Goal: Find specific page/section: Find specific page/section

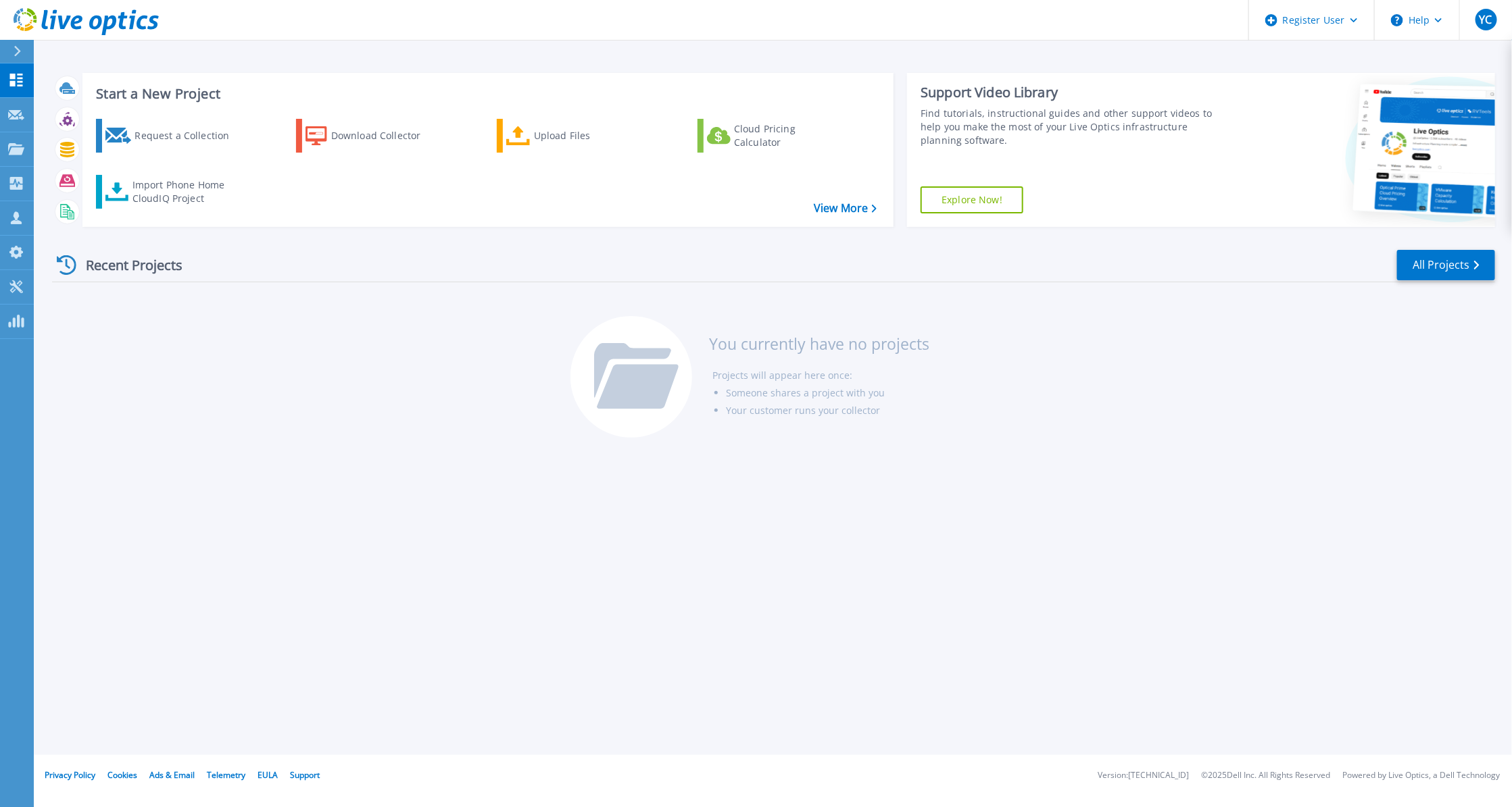
click at [16, 52] on icon at bounding box center [18, 50] width 8 height 11
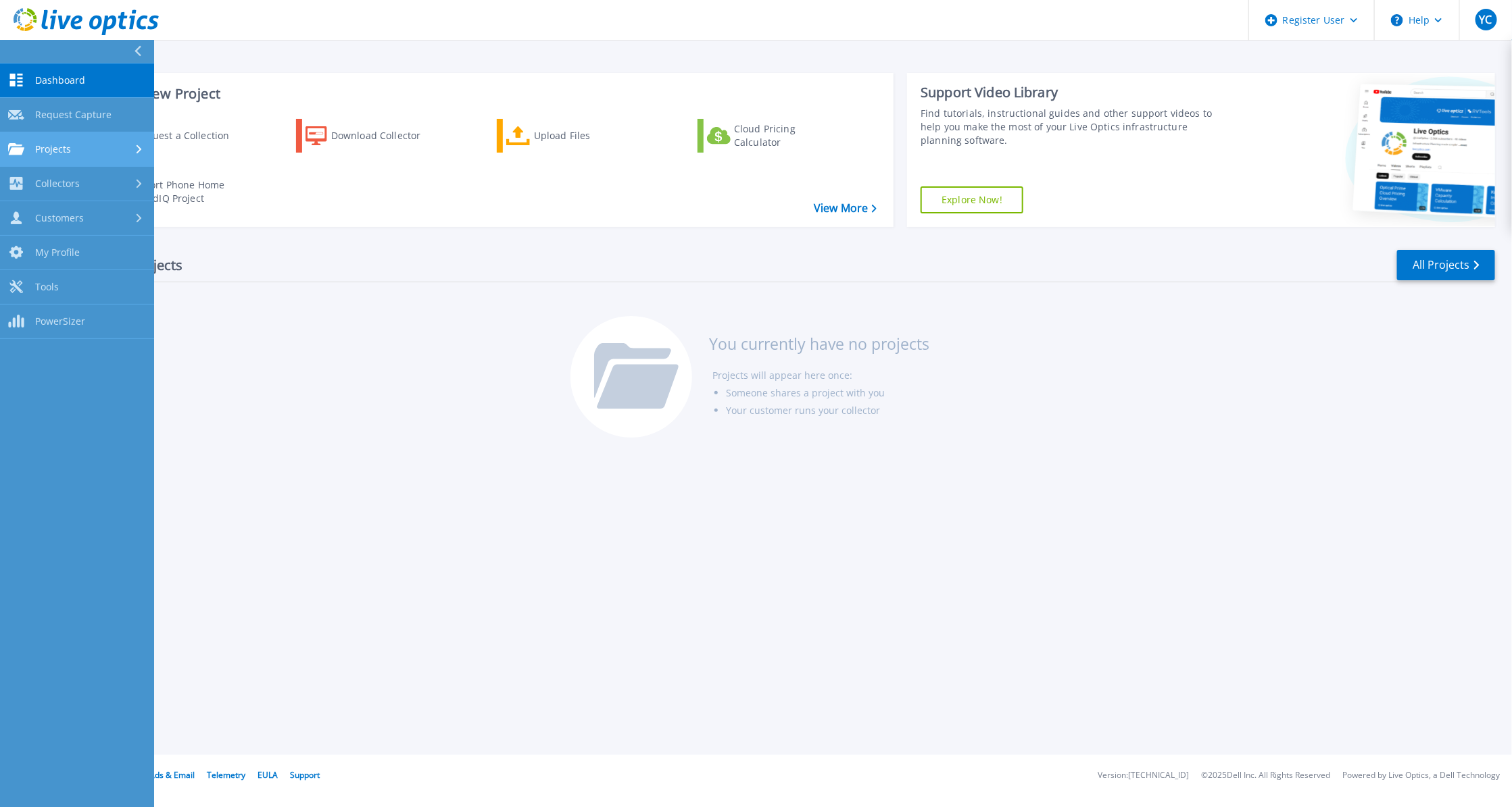
click at [69, 147] on span "Projects" at bounding box center [53, 149] width 36 height 12
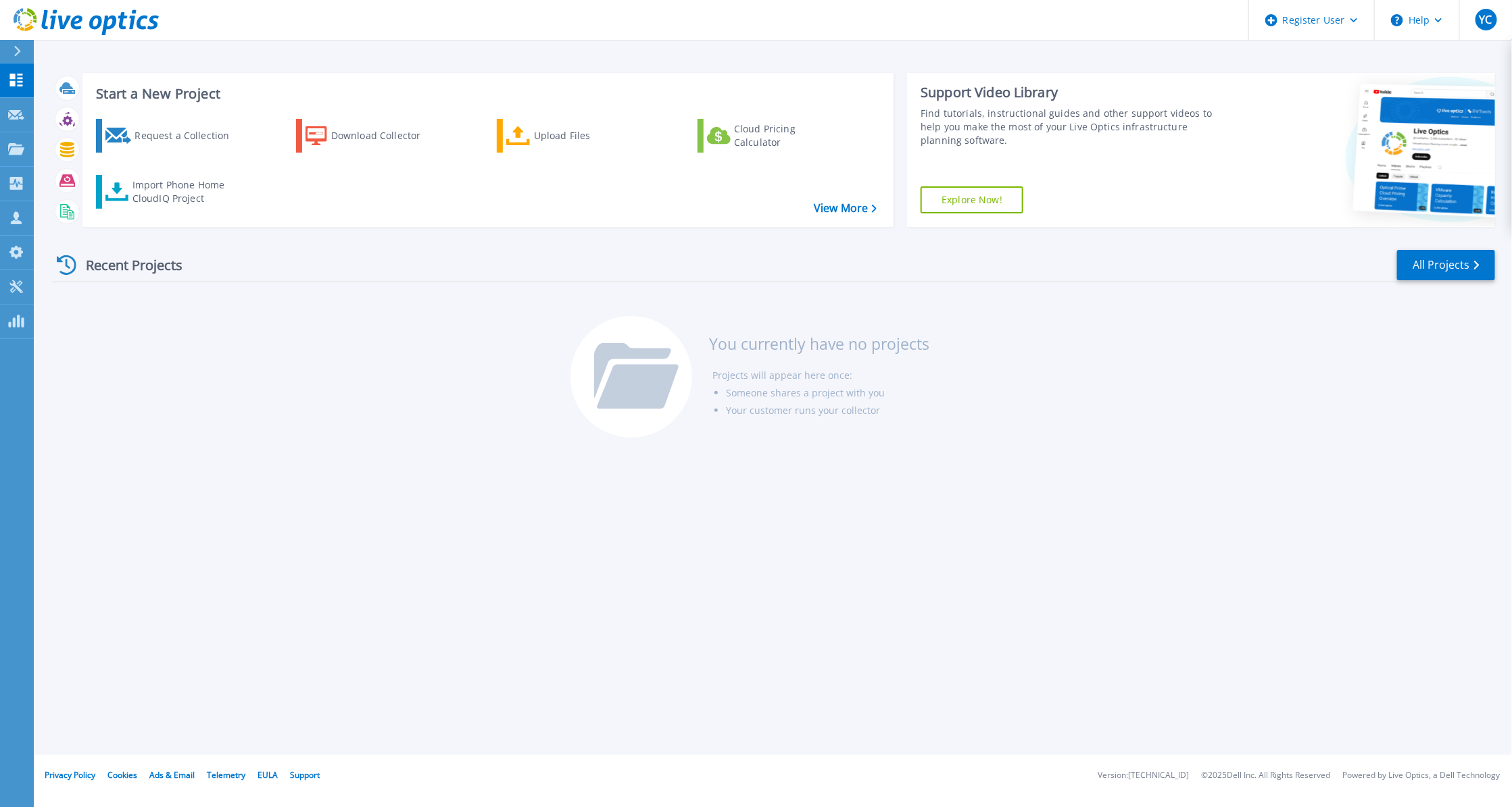
click at [20, 61] on div at bounding box center [23, 50] width 22 height 23
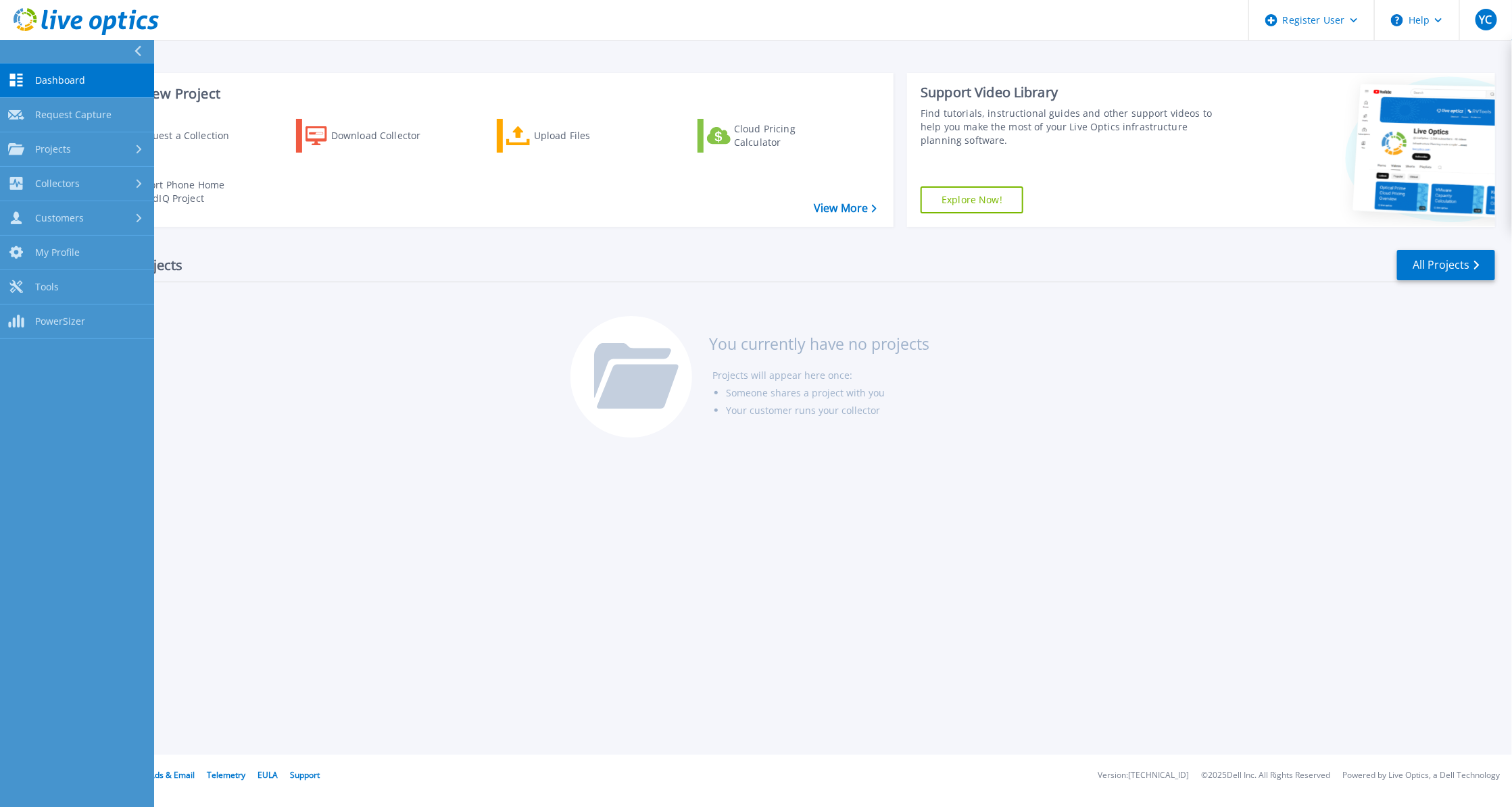
click at [17, 58] on button at bounding box center [77, 51] width 154 height 24
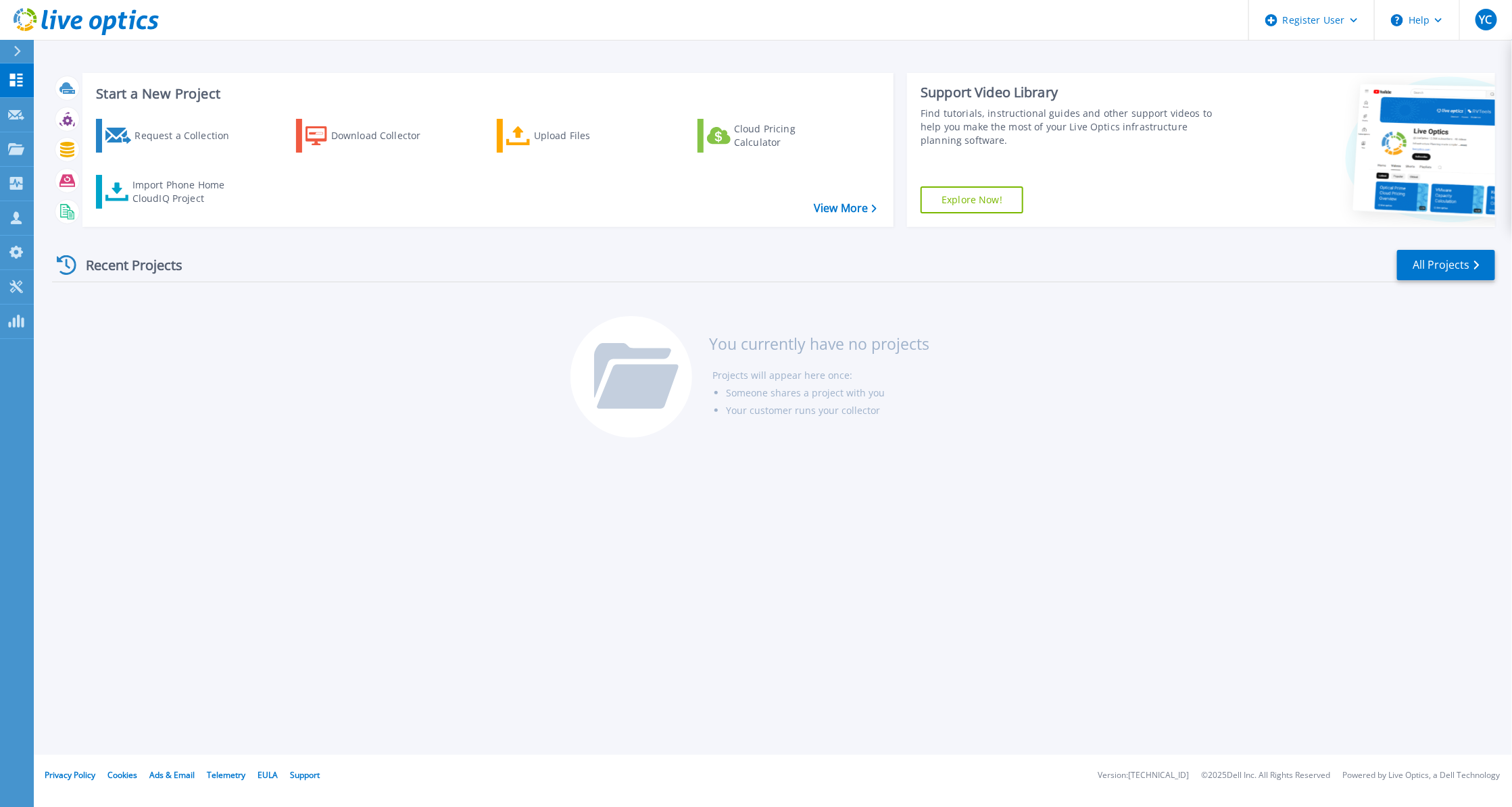
click at [17, 58] on div at bounding box center [23, 50] width 22 height 23
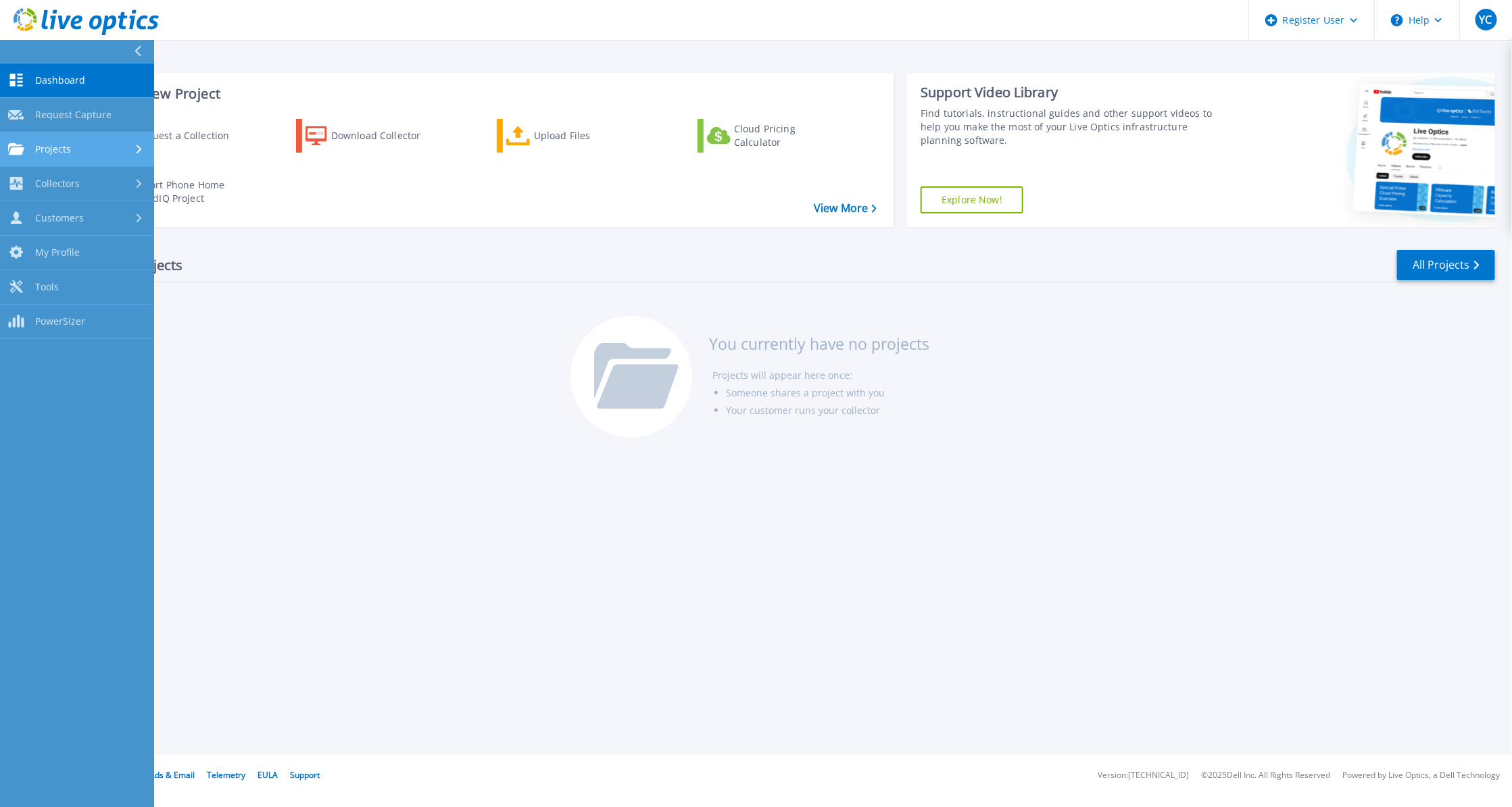
click at [43, 150] on span "Projects" at bounding box center [53, 149] width 36 height 12
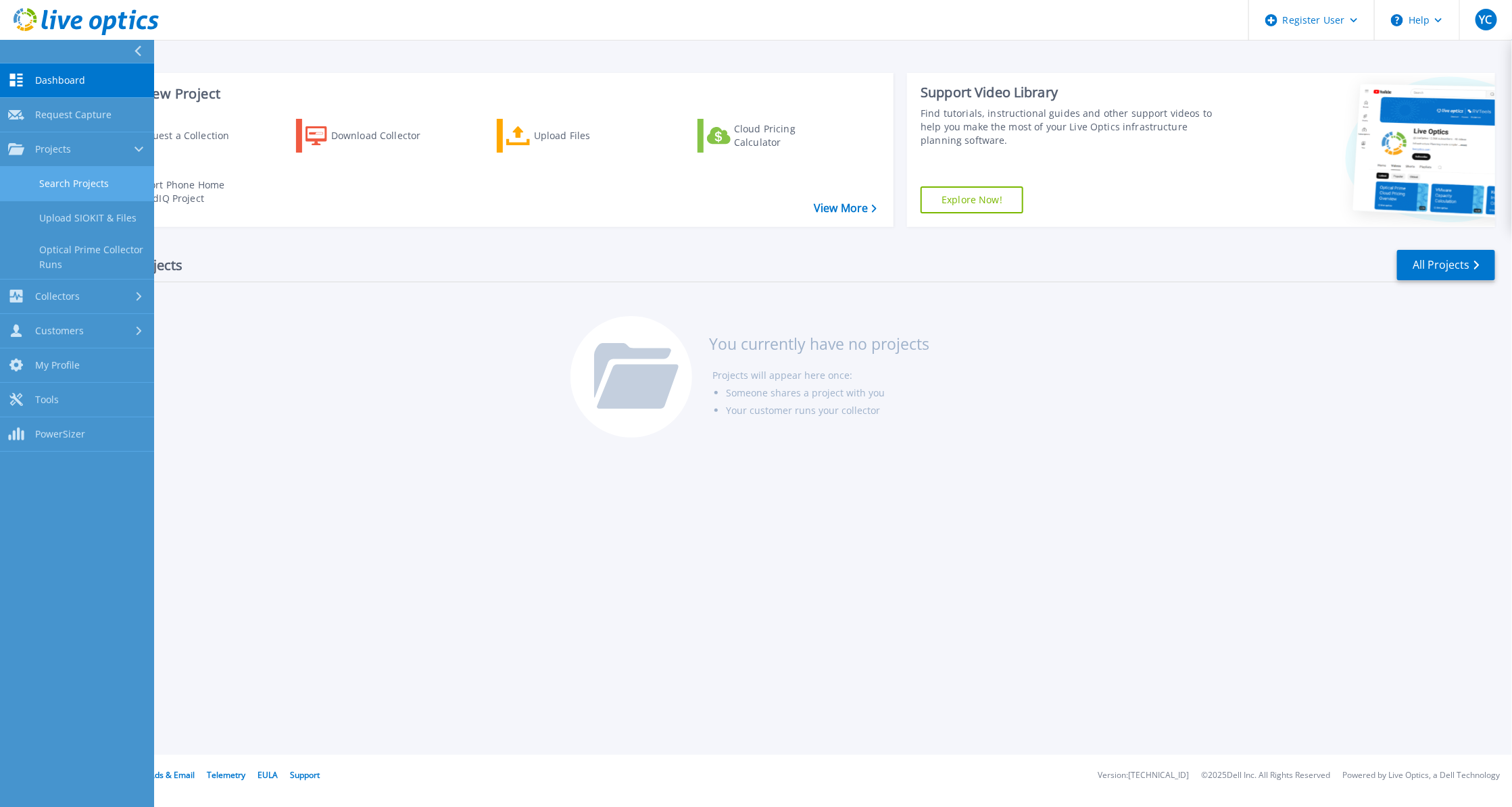
click at [62, 191] on link "Search Projects" at bounding box center [77, 184] width 154 height 35
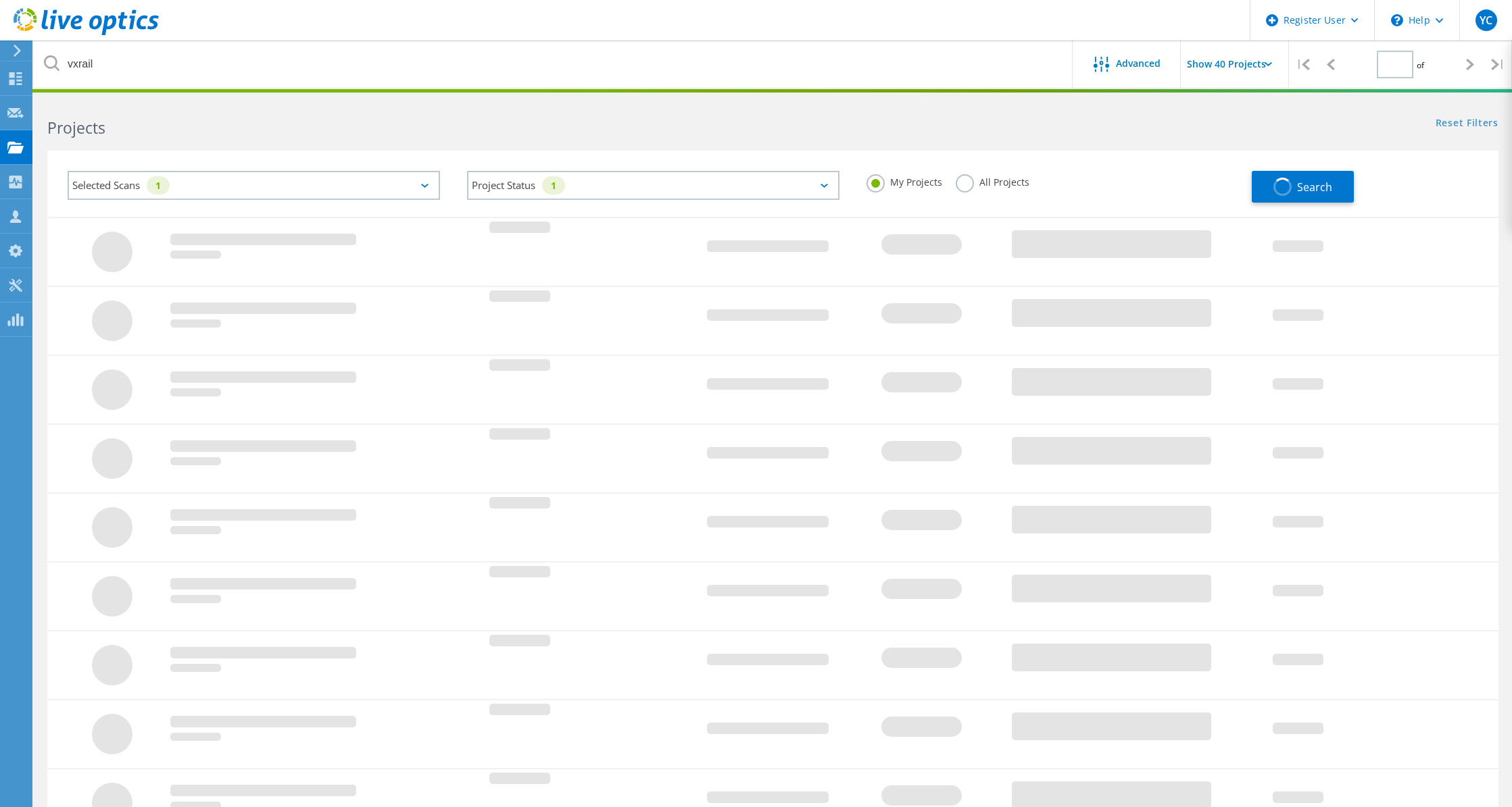
type input "1"
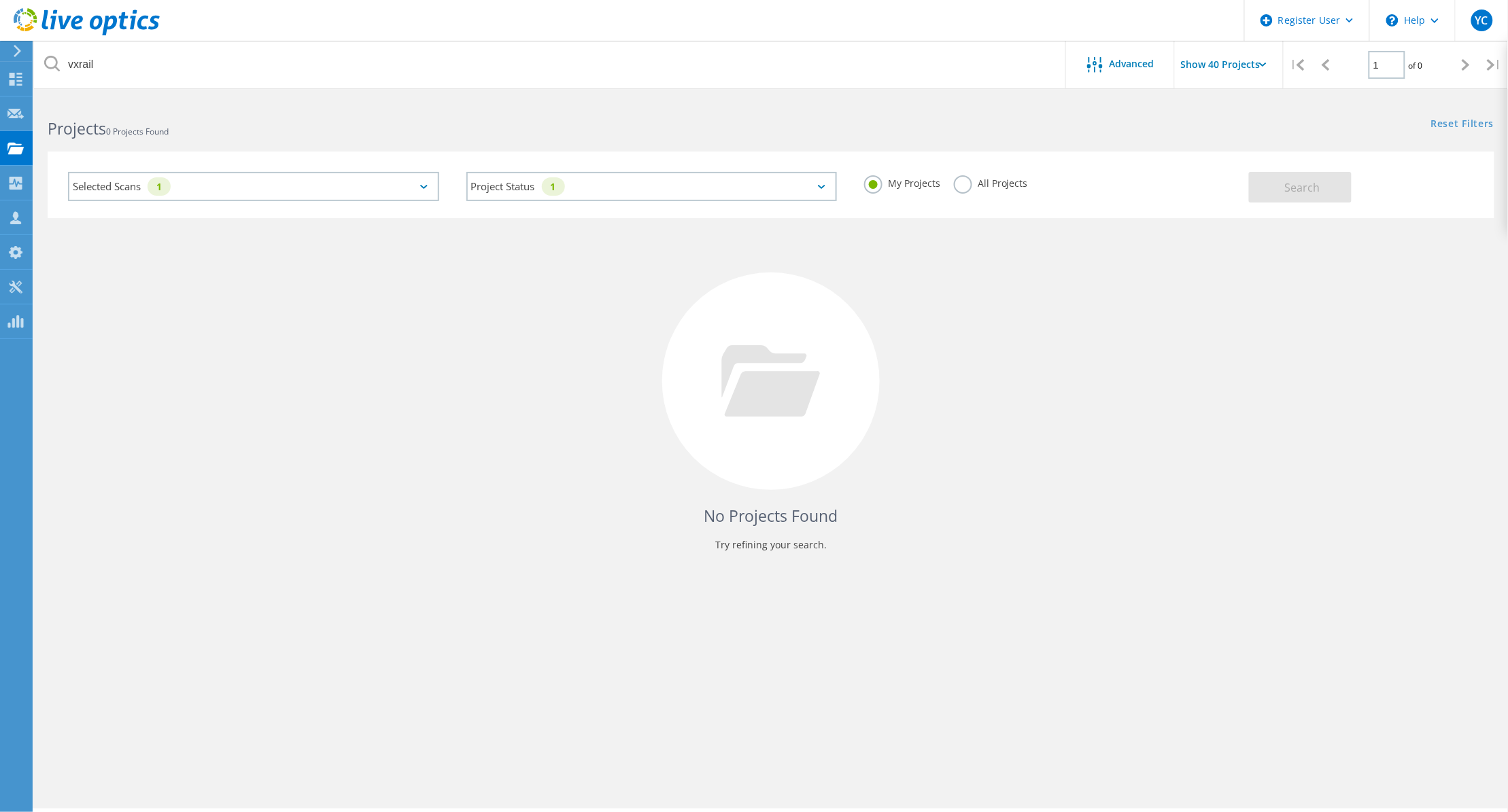
click at [969, 183] on label "All Projects" at bounding box center [990, 181] width 74 height 13
click at [0, 0] on input "All Projects" at bounding box center [0, 0] width 0 height 0
click at [1286, 194] on span "Search" at bounding box center [1303, 187] width 36 height 15
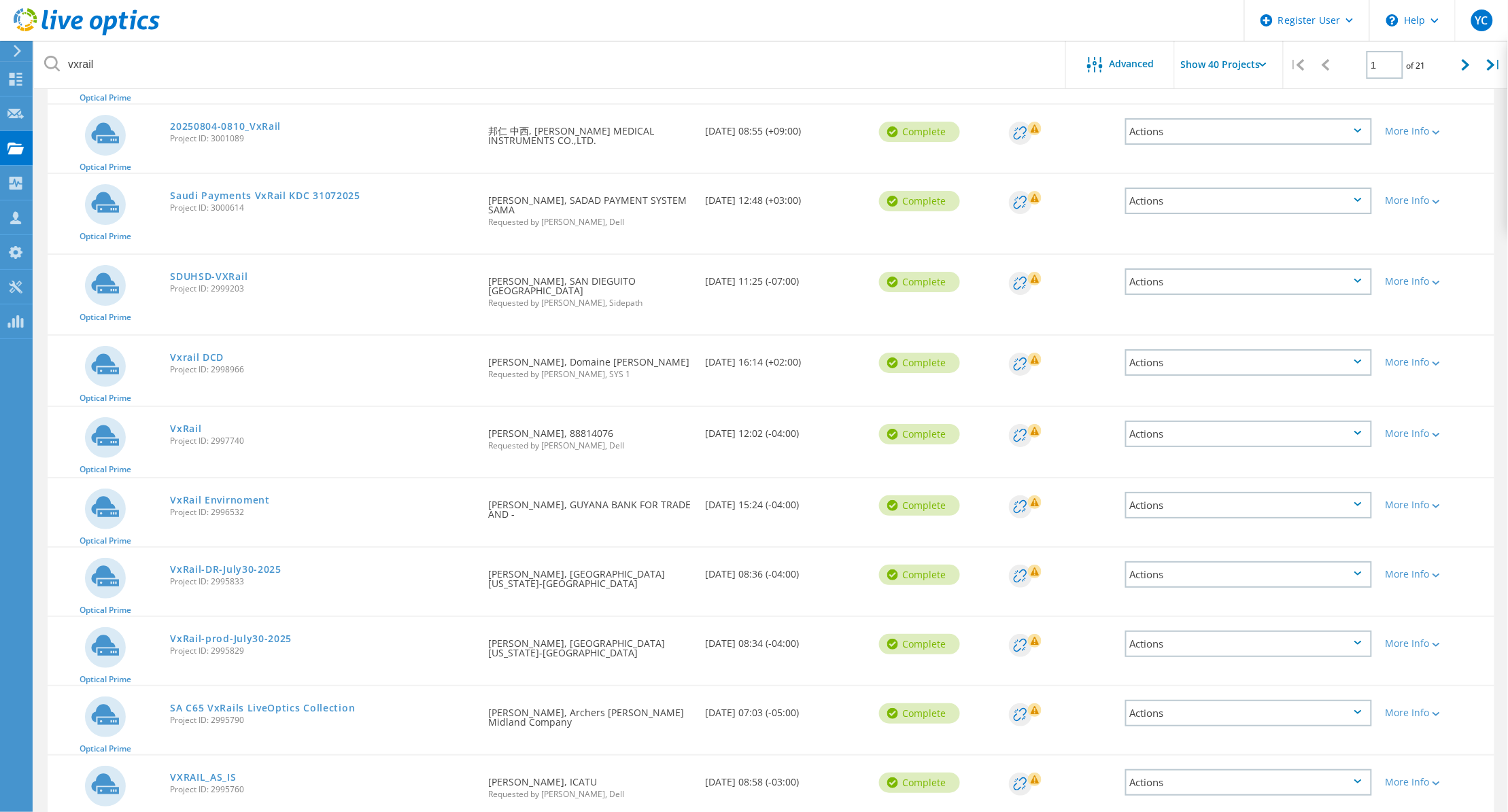
scroll to position [1784, 0]
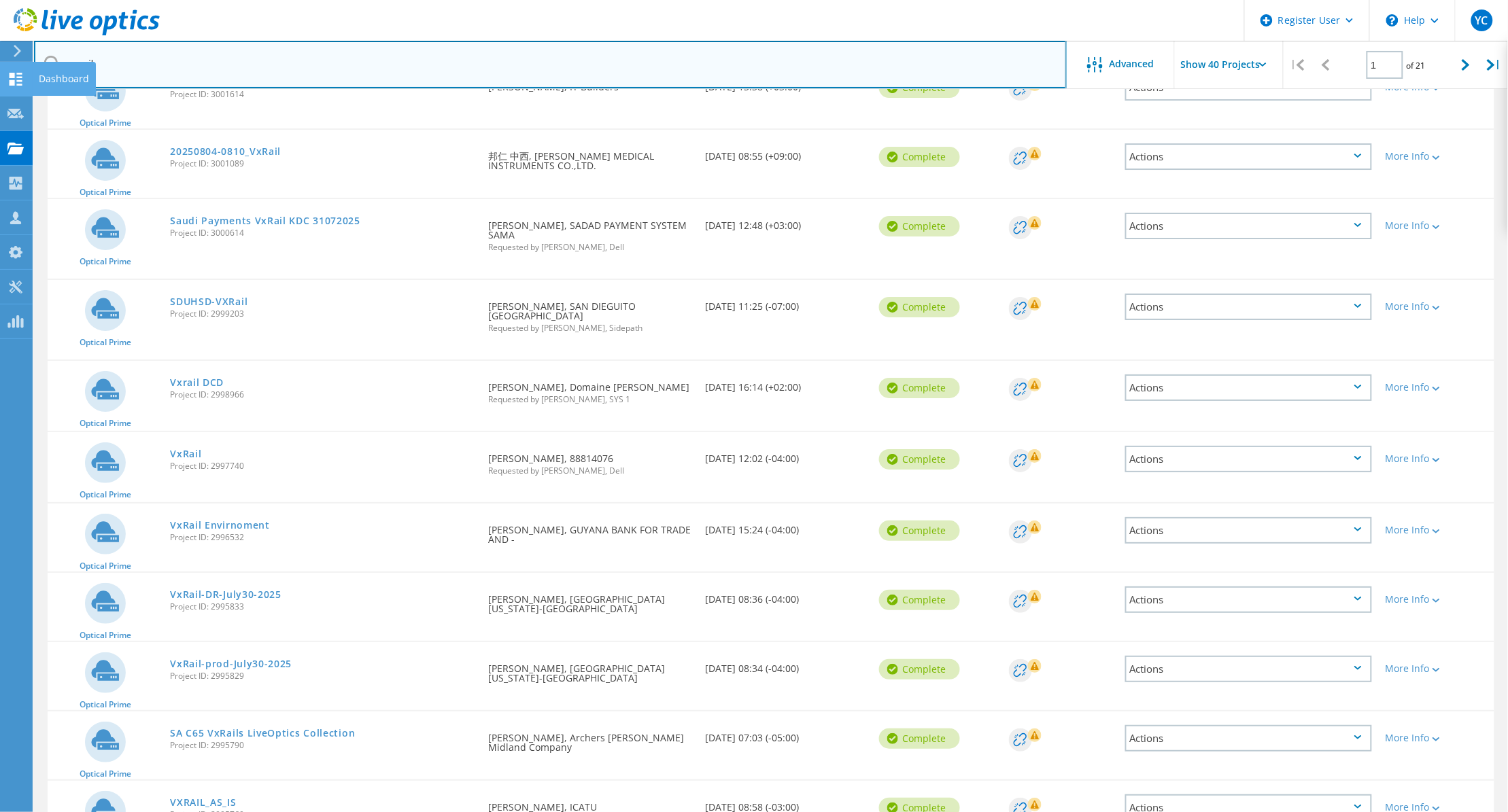
drag, startPoint x: 230, startPoint y: 66, endPoint x: 10, endPoint y: 64, distance: 220.0
paste input "2821355"
paste input "text"
type input "2821355"
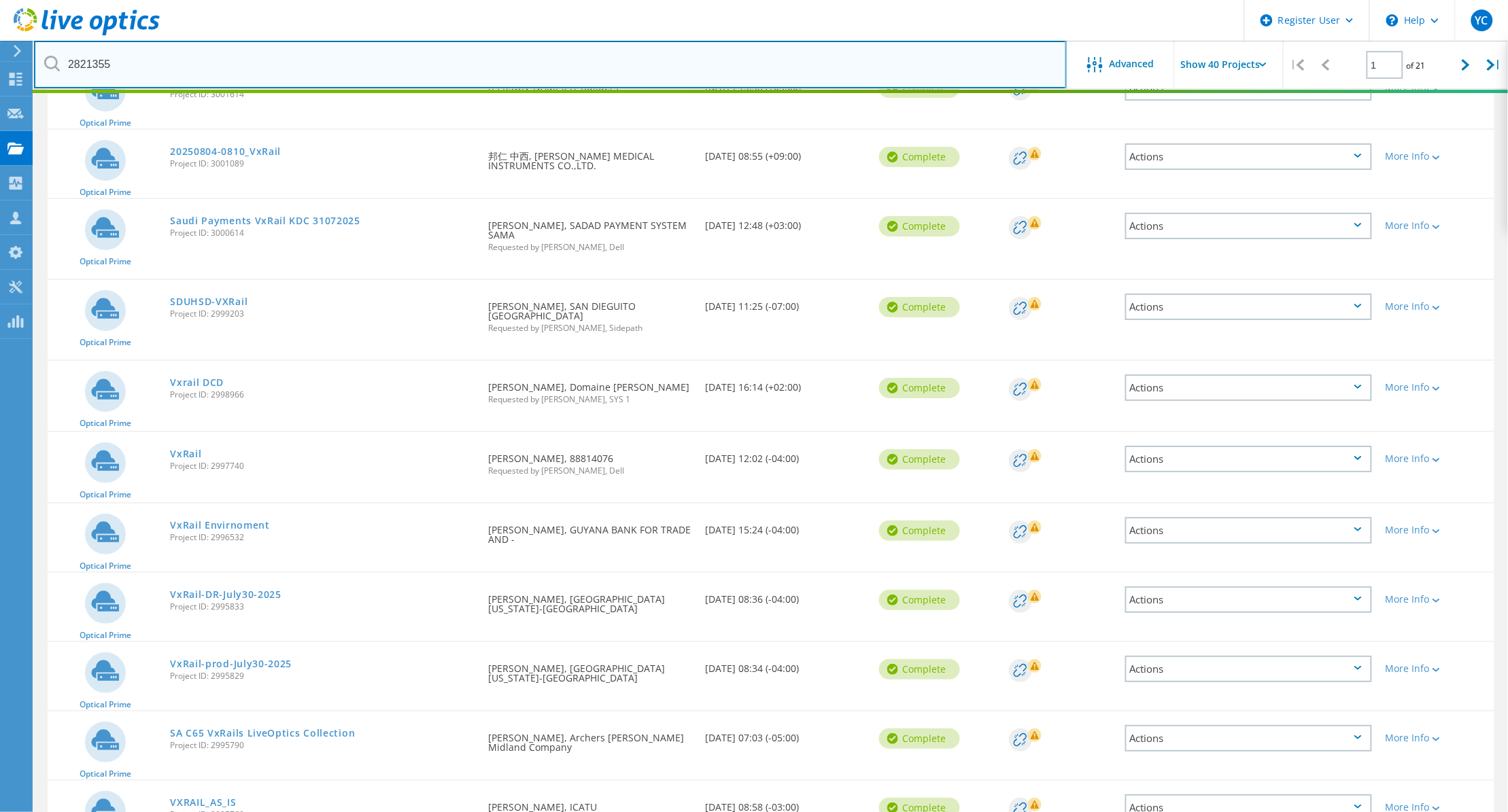
scroll to position [38, 0]
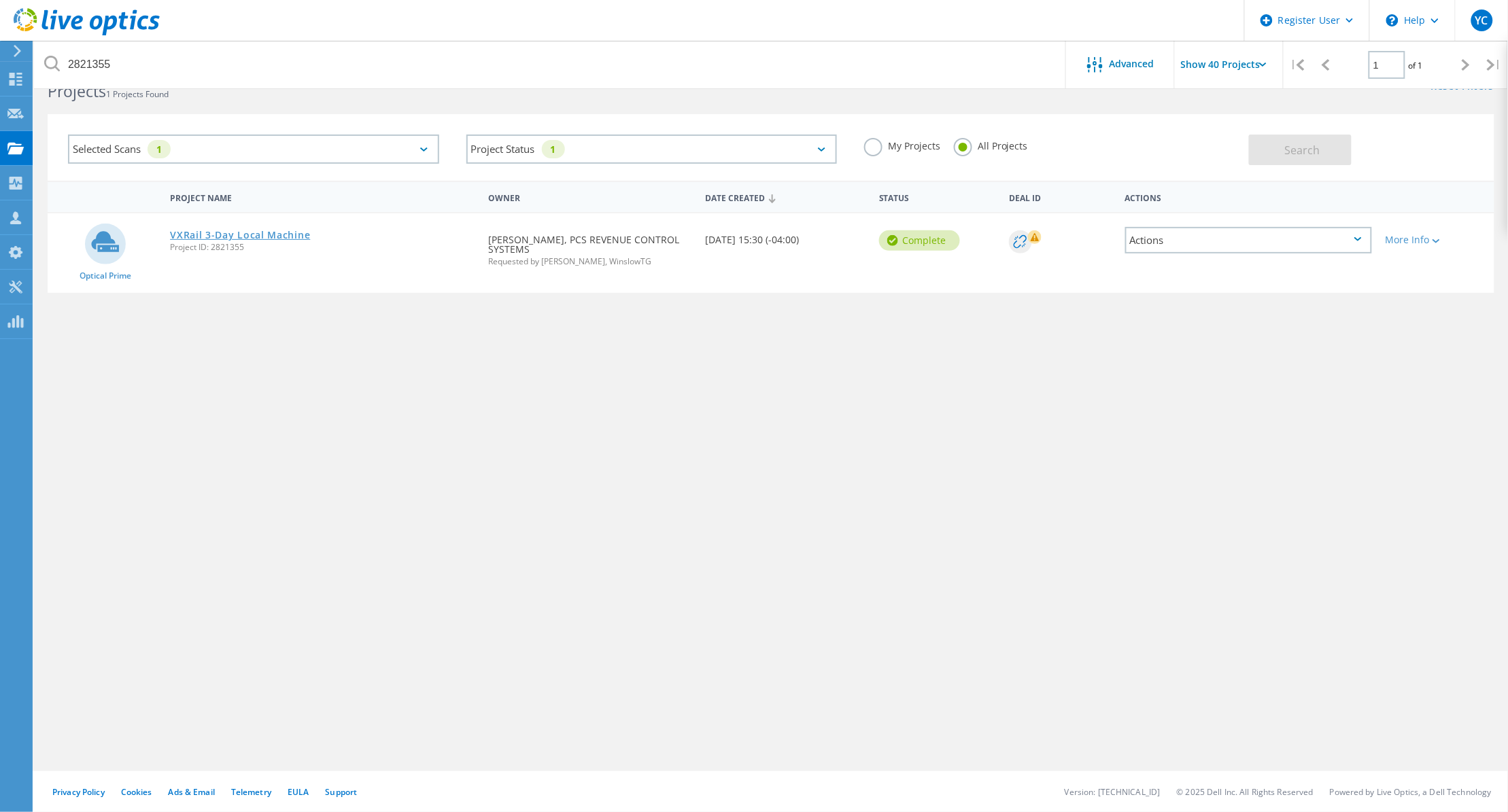
click at [228, 230] on link "VXRail 3-Day Local Machine" at bounding box center [240, 235] width 140 height 10
